Goal: Complete application form

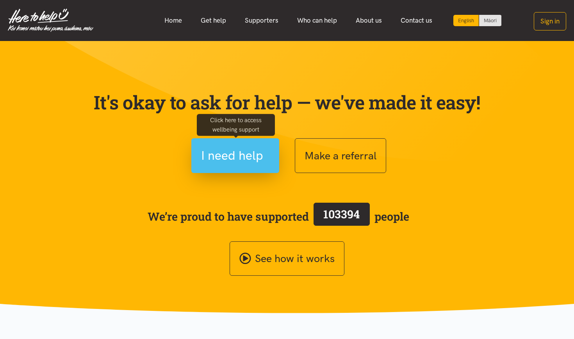
click at [238, 153] on span "I need help" at bounding box center [232, 156] width 62 height 20
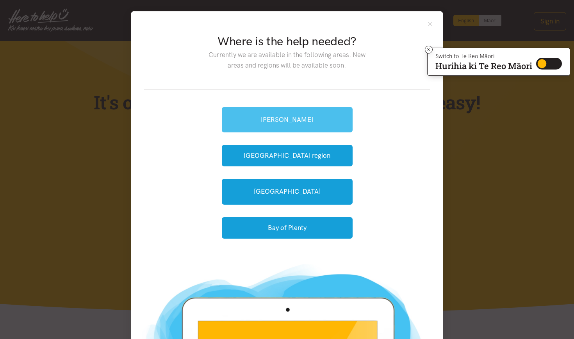
click at [322, 111] on link "[PERSON_NAME]" at bounding box center [287, 119] width 131 height 25
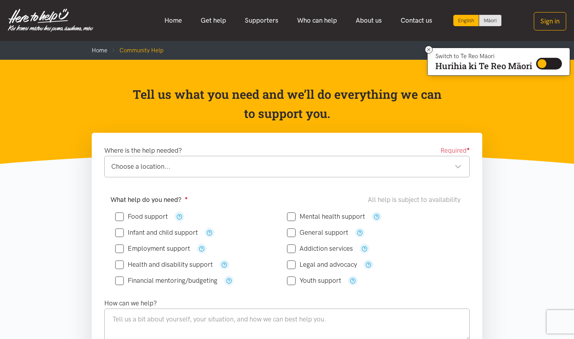
click at [288, 232] on input "General support" at bounding box center [317, 232] width 61 height 7
checkbox input "true"
click at [362, 231] on button "button" at bounding box center [360, 233] width 10 height 10
click at [359, 230] on icon "button" at bounding box center [360, 233] width 6 height 6
click at [357, 236] on button "button" at bounding box center [360, 233] width 10 height 10
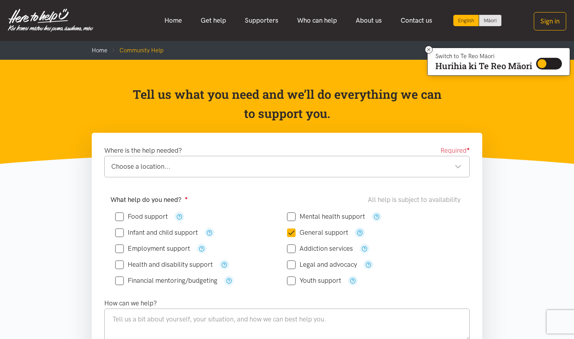
click at [361, 232] on icon "button" at bounding box center [360, 233] width 6 height 6
click at [337, 155] on div "Where is the help needed? Required ●" at bounding box center [286, 150] width 365 height 11
click at [338, 170] on div "Choose a location..." at bounding box center [286, 166] width 350 height 11
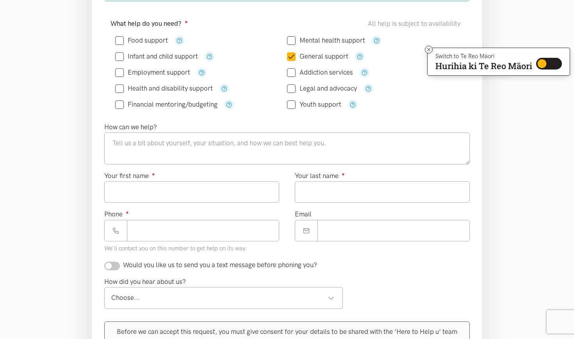
scroll to position [176, 0]
click at [118, 105] on input "Financial mentoring/budgeting" at bounding box center [166, 104] width 102 height 7
checkbox input "true"
click at [120, 74] on input "Employment support" at bounding box center [152, 72] width 75 height 7
checkbox input "true"
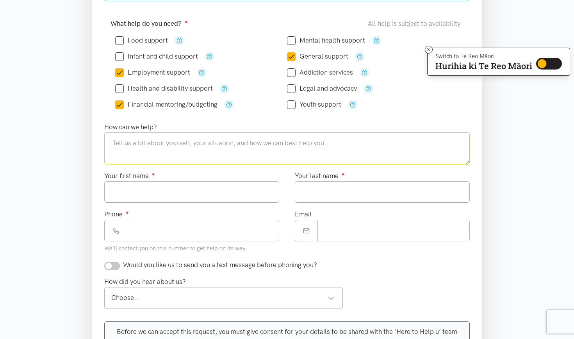
click at [135, 141] on textarea at bounding box center [286, 148] width 365 height 32
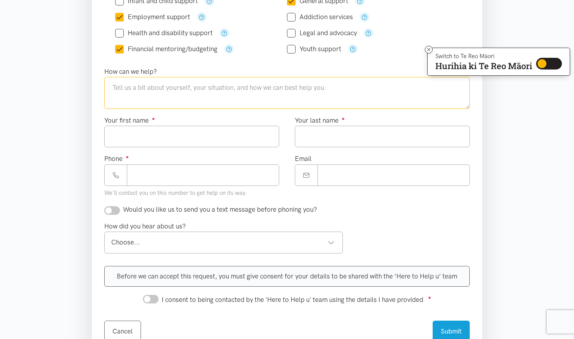
scroll to position [238, 0]
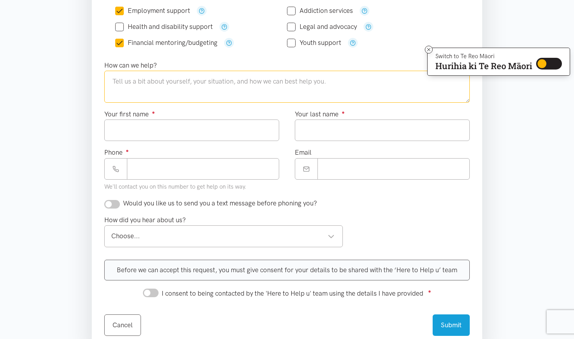
click at [129, 244] on div "Choose... Choose..." at bounding box center [223, 235] width 239 height 21
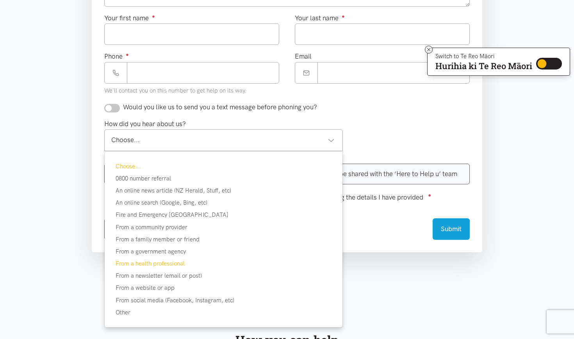
scroll to position [333, 0]
click at [103, 173] on div "Before we can accept this request, you must give consent for your details to be…" at bounding box center [286, 183] width 381 height 39
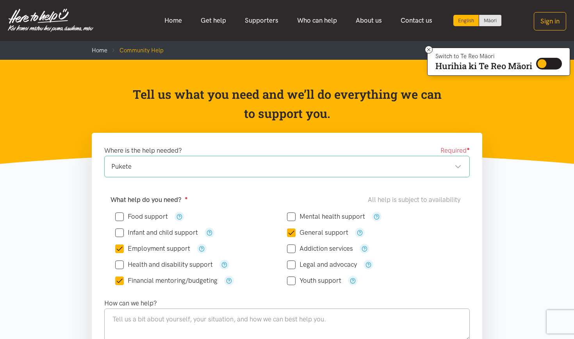
scroll to position [0, 0]
click at [223, 18] on link "Get help" at bounding box center [213, 20] width 44 height 17
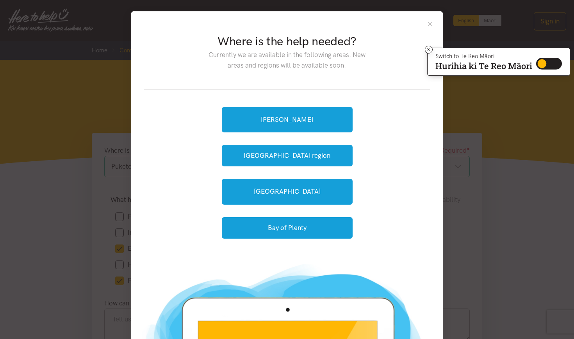
click at [428, 26] on button "Close" at bounding box center [430, 24] width 7 height 7
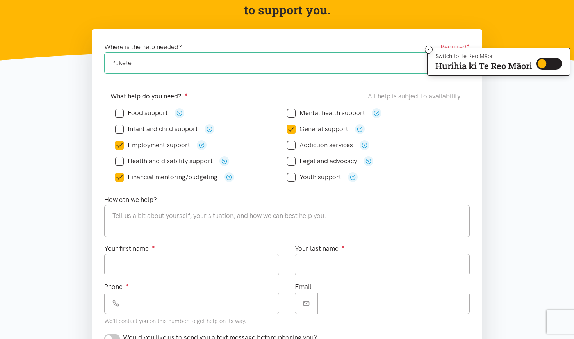
scroll to position [117, 0]
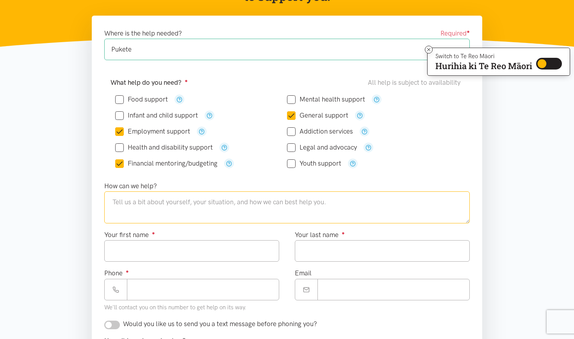
click at [333, 200] on textarea at bounding box center [286, 207] width 365 height 32
type textarea "h"
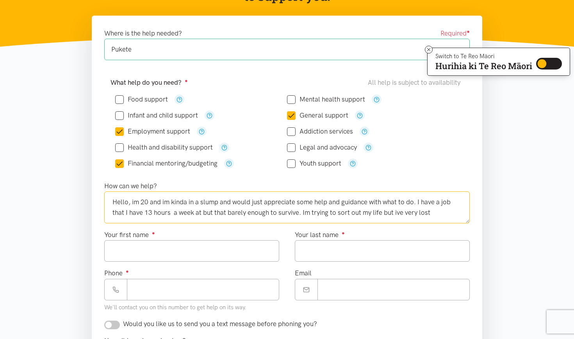
click at [403, 212] on textarea "Hello, im 20 and im kinda in a slump and would just appreciate some help and gu…" at bounding box center [286, 207] width 365 height 32
click at [454, 214] on textarea "Hello, im 20 and im kinda in a slump and would just appreciate some help and gu…" at bounding box center [286, 207] width 365 height 32
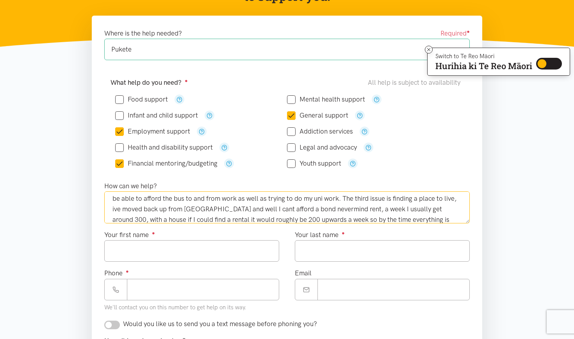
scroll to position [67, 0]
type textarea "Hello, im 20 and im kinda in a slump and would just appreciate some help and gu…"
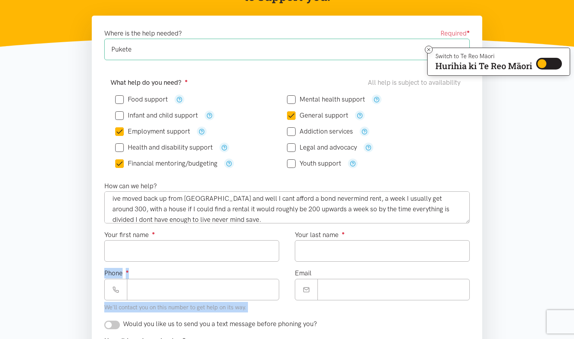
drag, startPoint x: 437, startPoint y: 267, endPoint x: 319, endPoint y: 251, distance: 119.4
click at [337, 252] on div "Your first name ● Your last name ● Phone ● We'll contact you on this number to …" at bounding box center [286, 274] width 381 height 89
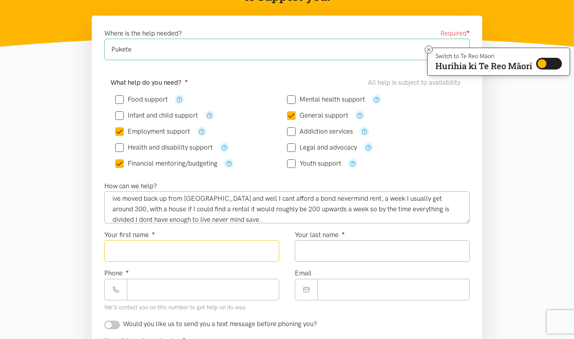
click at [263, 250] on input "Your first name ●" at bounding box center [191, 250] width 175 height 21
type input "*******"
type input "********"
type input "**********"
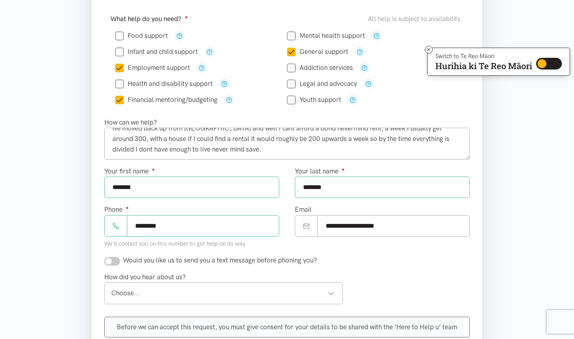
scroll to position [188, 0]
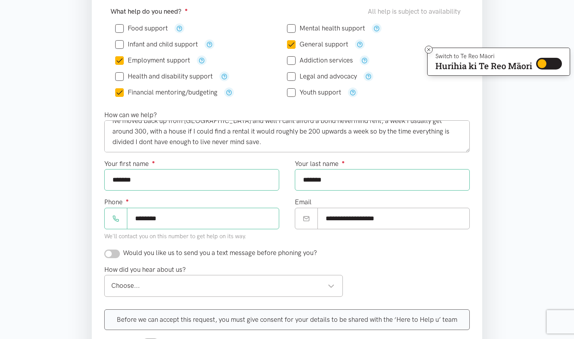
click at [109, 256] on input "checkbox" at bounding box center [112, 253] width 16 height 9
checkbox input "true"
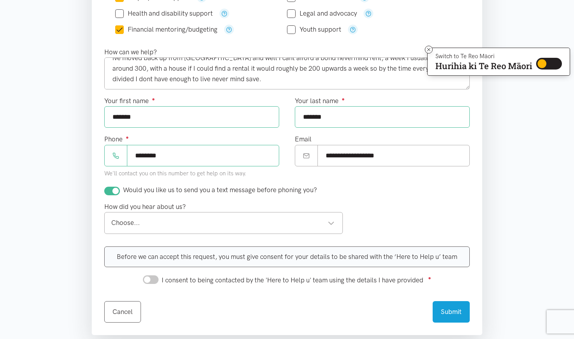
click at [154, 221] on div "Choose..." at bounding box center [222, 222] width 223 height 11
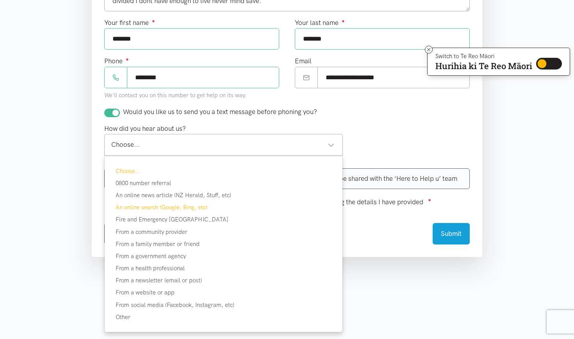
scroll to position [332, 0]
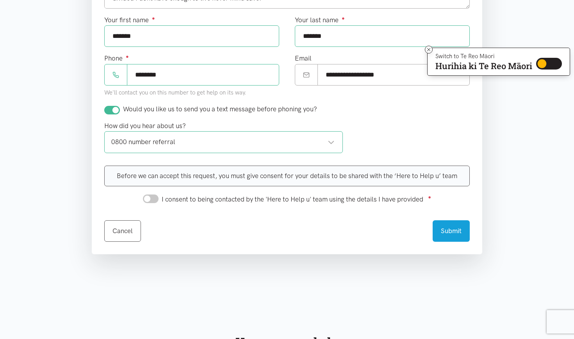
click at [164, 177] on div "Before we can accept this request, you must give consent for your details to be…" at bounding box center [286, 176] width 365 height 21
click at [143, 197] on input "I consent to being contacted by the 'Here to Help u' team using the details I h…" at bounding box center [151, 198] width 16 height 9
checkbox input "true"
click at [444, 226] on button "Submit" at bounding box center [451, 229] width 37 height 21
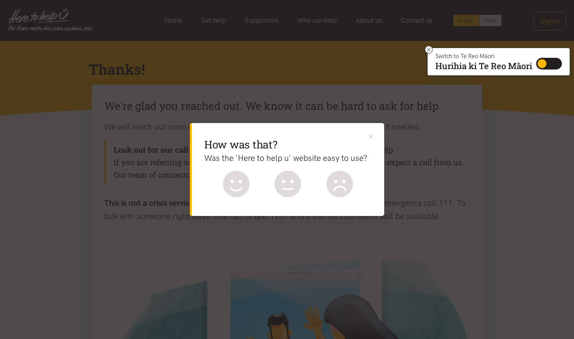
click at [251, 184] on div at bounding box center [287, 184] width 155 height 27
click at [240, 183] on icon at bounding box center [236, 182] width 12 height 4
